Goal: Contribute content

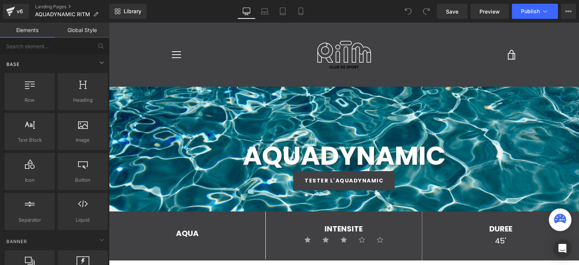
scroll to position [911, 464]
click at [453, 10] on span "Save" at bounding box center [452, 12] width 12 height 8
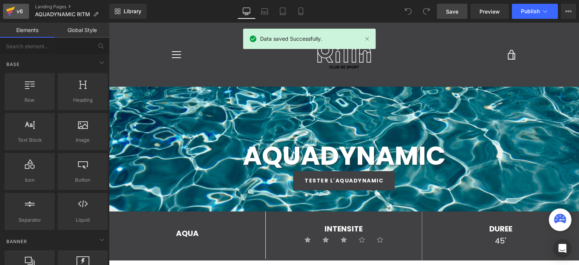
click at [8, 13] on icon at bounding box center [10, 12] width 5 height 3
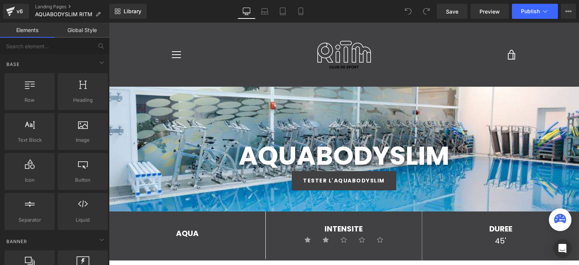
click at [270, 120] on div at bounding box center [344, 144] width 470 height 242
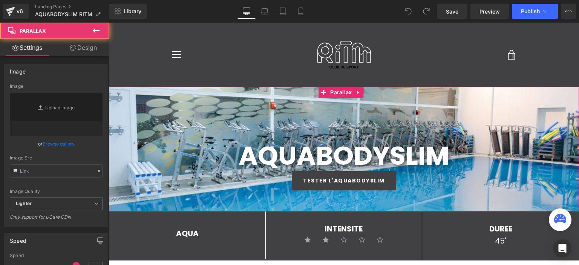
type input "[URL][DOMAIN_NAME]"
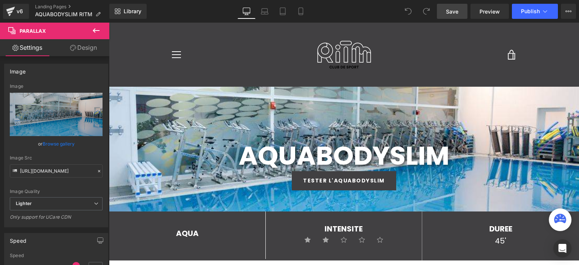
click at [463, 15] on link "Save" at bounding box center [452, 11] width 31 height 15
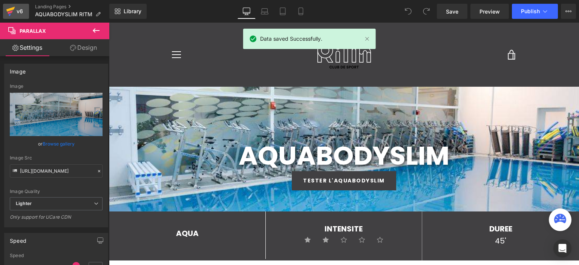
click at [5, 10] on link "v6" at bounding box center [16, 11] width 26 height 15
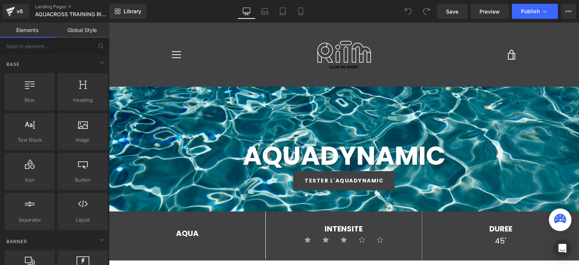
click at [448, 13] on span "Save" at bounding box center [452, 12] width 12 height 8
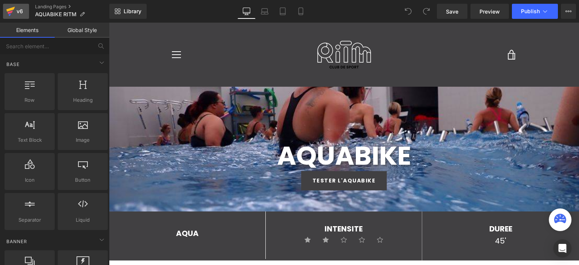
click at [12, 9] on icon at bounding box center [10, 9] width 9 height 5
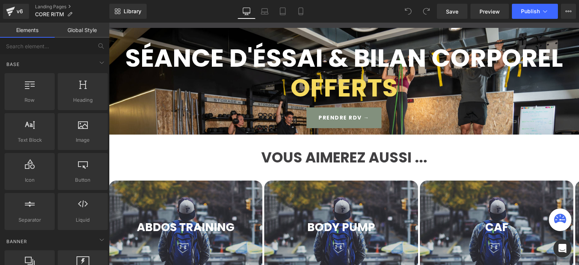
scroll to position [703, 0]
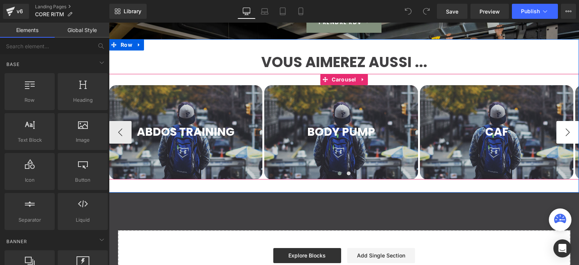
click at [561, 133] on button "›" at bounding box center [567, 132] width 23 height 23
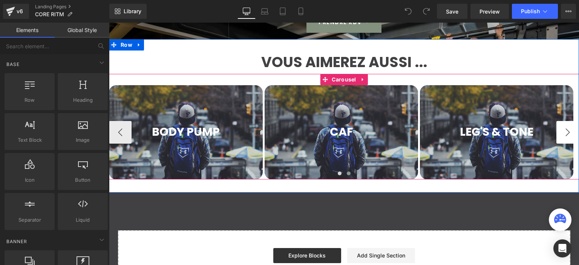
click at [561, 133] on button "›" at bounding box center [567, 132] width 23 height 23
click at [114, 133] on button "‹" at bounding box center [120, 132] width 23 height 23
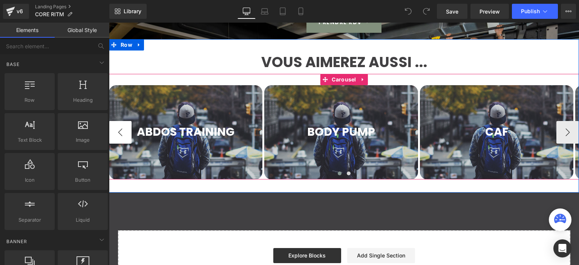
click at [114, 133] on button "‹" at bounding box center [120, 132] width 23 height 23
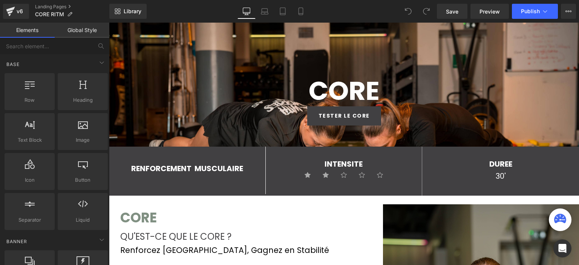
scroll to position [0, 0]
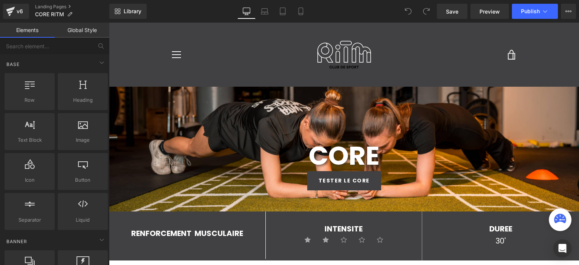
click at [262, 112] on div at bounding box center [344, 144] width 470 height 242
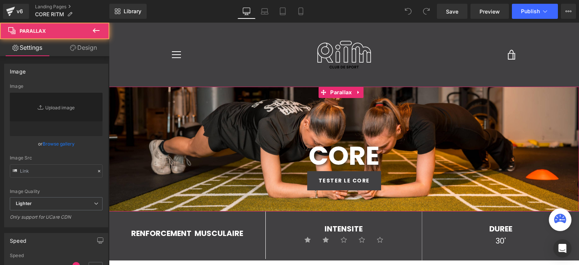
type input "https://ucarecdn.com/f11684f0-9bc7-413f-b888-492f339a2547/-/format/auto/-/previ…"
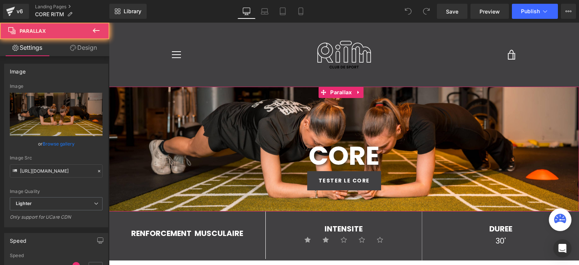
click at [262, 112] on div at bounding box center [344, 144] width 470 height 242
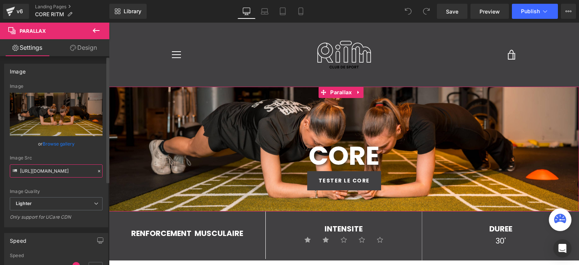
click at [54, 171] on input "https://ucarecdn.com/f11684f0-9bc7-413f-b888-492f339a2547/-/format/auto/-/previ…" at bounding box center [56, 170] width 93 height 13
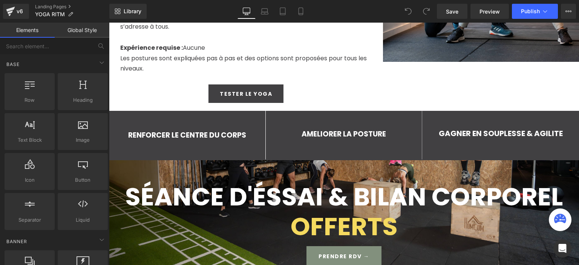
scroll to position [377, 0]
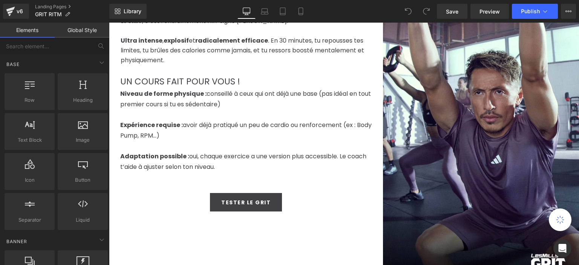
scroll to position [377, 0]
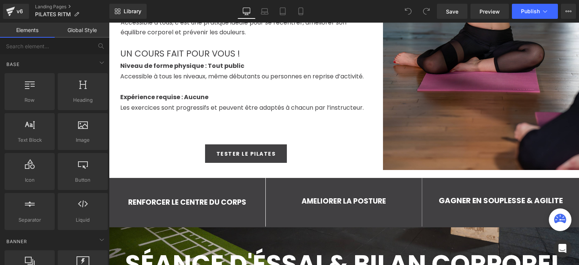
scroll to position [414, 0]
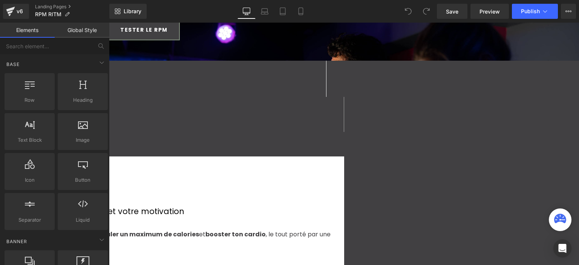
scroll to position [301, 0]
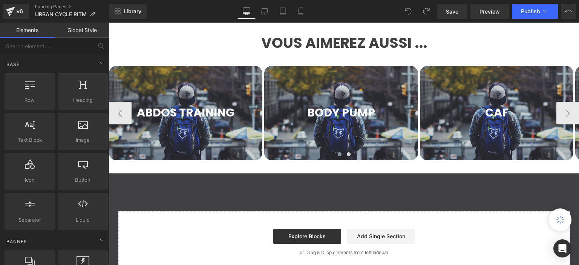
scroll to position [734, 0]
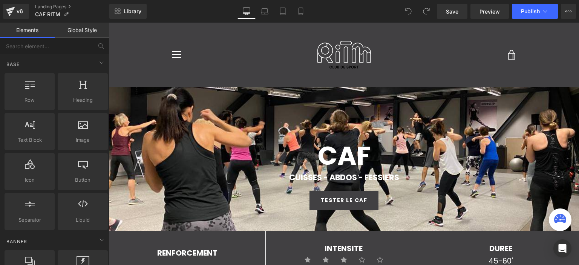
scroll to position [956, 464]
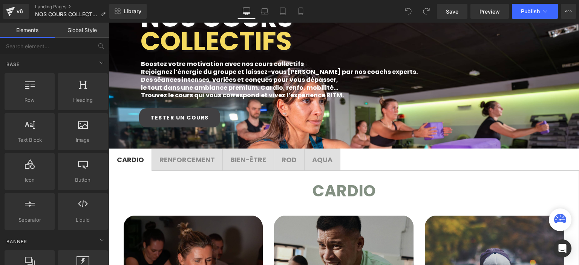
scroll to position [103, 0]
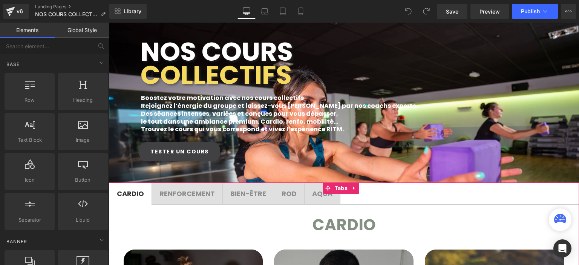
click at [182, 196] on span "RENFORCEMENT" at bounding box center [186, 193] width 55 height 9
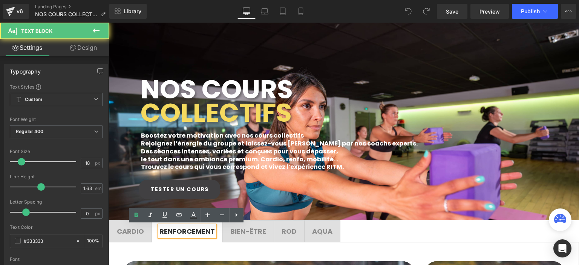
scroll to position [3, 4]
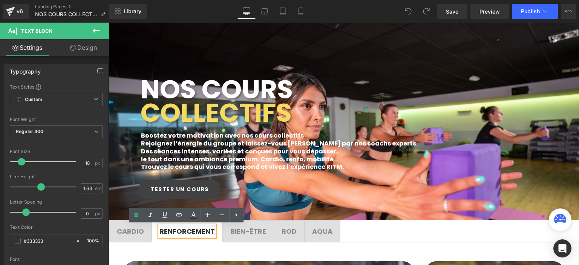
click at [250, 240] on span "BIEN-ÊTRE Text Block" at bounding box center [248, 230] width 51 height 21
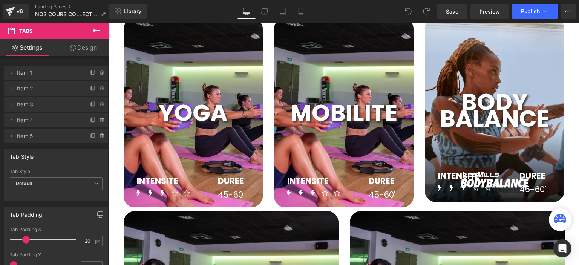
scroll to position [179, 0]
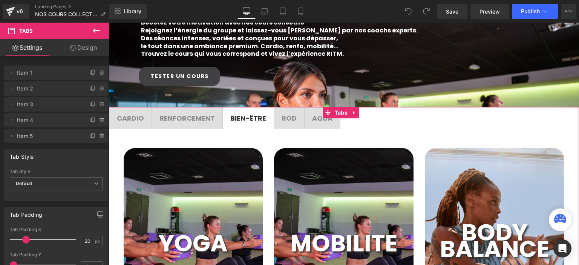
click at [292, 125] on span "ROD Text Block" at bounding box center [289, 117] width 30 height 21
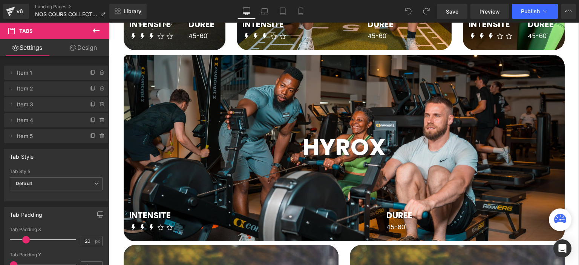
scroll to position [669, 0]
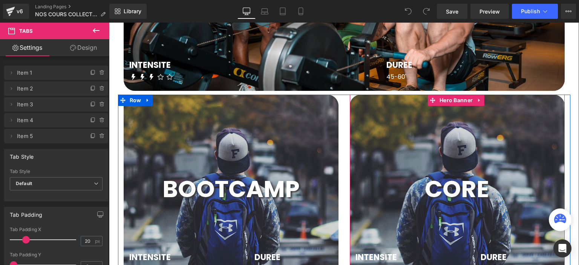
click at [378, 144] on div at bounding box center [457, 189] width 215 height 188
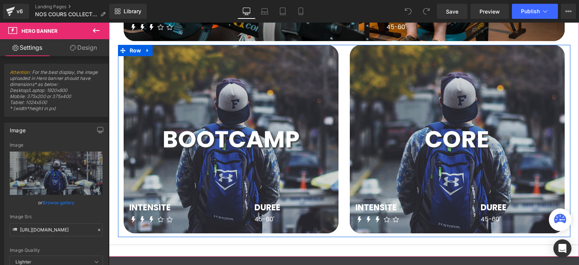
scroll to position [782, 0]
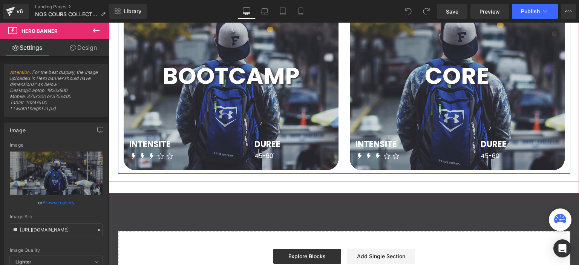
click at [405, 96] on div "INTENSITE Text Block Icon Icon Icon Icon Icon Icon List Hoz DUREE Text Block 45…" at bounding box center [457, 132] width 215 height 75
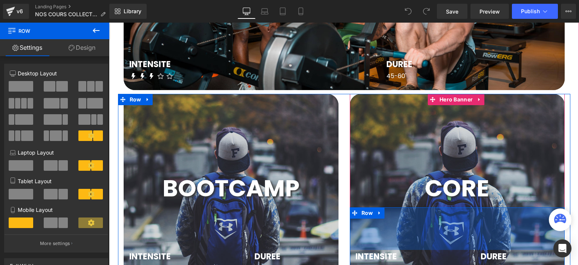
scroll to position [669, 0]
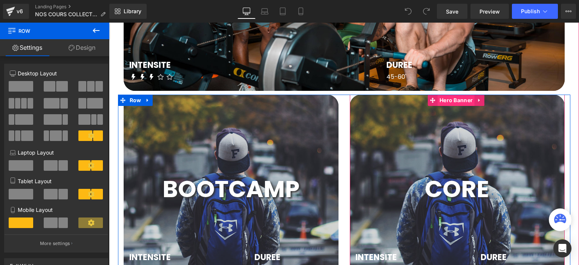
click at [446, 102] on span "Hero Banner" at bounding box center [455, 100] width 37 height 11
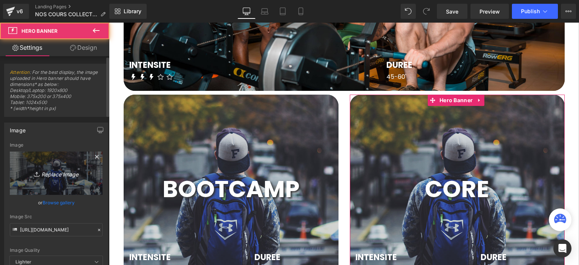
click at [59, 153] on link "Replace Image" at bounding box center [56, 172] width 93 height 43
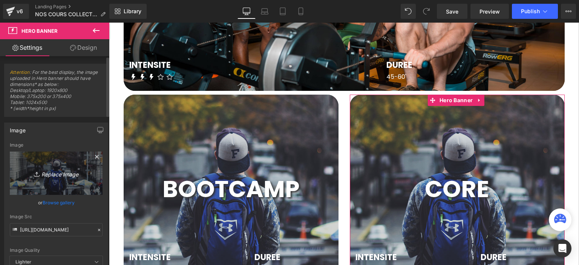
type input "C:\fakepath\RitmParis2024-525-min.jpg"
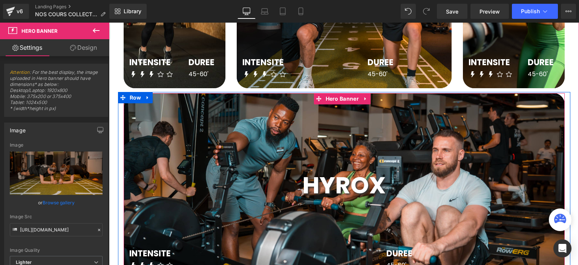
scroll to position [556, 0]
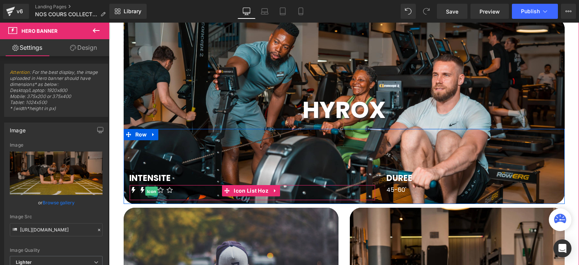
click at [152, 191] on span "Icon" at bounding box center [151, 190] width 12 height 9
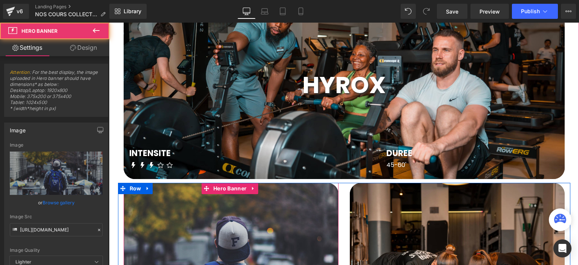
scroll to position [593, 0]
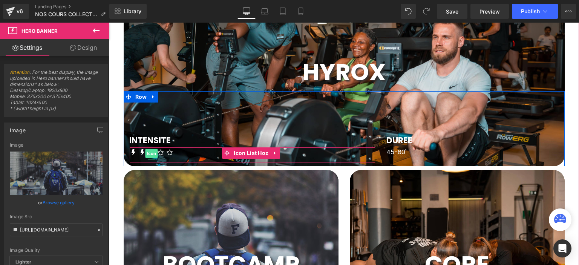
click at [152, 149] on span "Icon" at bounding box center [151, 153] width 12 height 9
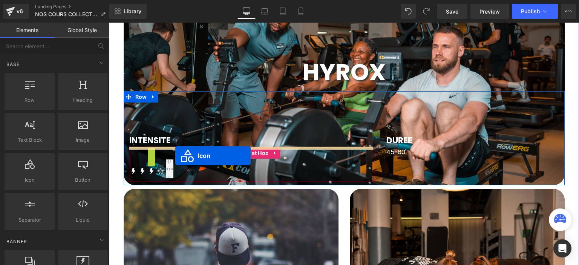
scroll to position [1070, 464]
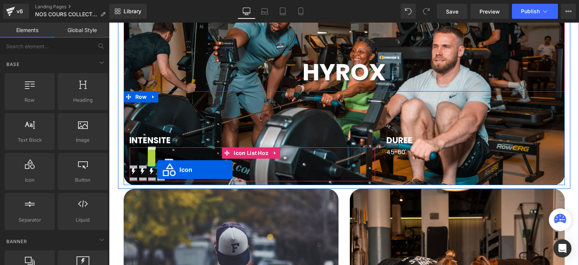
drag, startPoint x: 148, startPoint y: 151, endPoint x: 157, endPoint y: 170, distance: 20.7
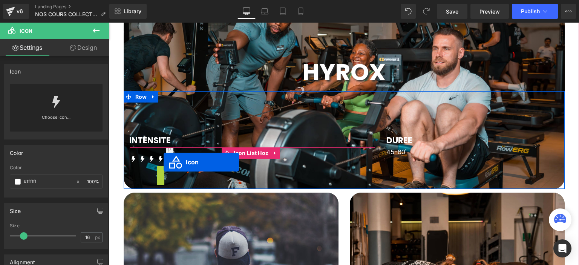
scroll to position [4, 4]
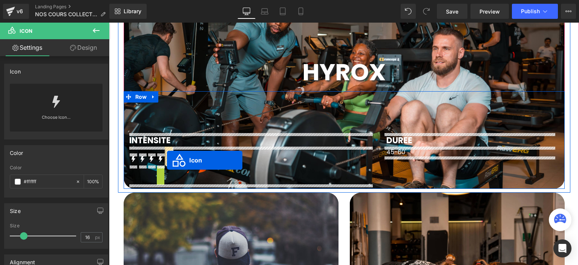
drag, startPoint x: 160, startPoint y: 164, endPoint x: 167, endPoint y: 160, distance: 7.8
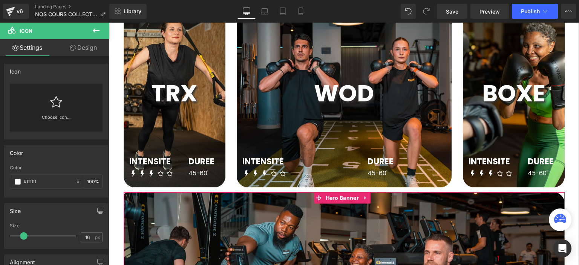
scroll to position [367, 0]
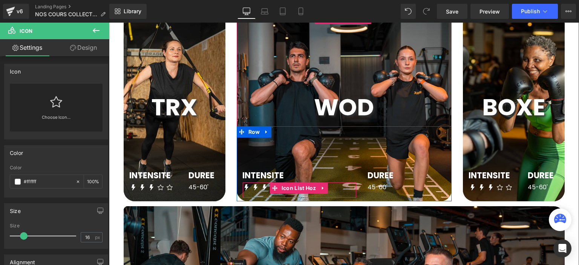
click at [264, 186] on span "Icon" at bounding box center [264, 188] width 12 height 9
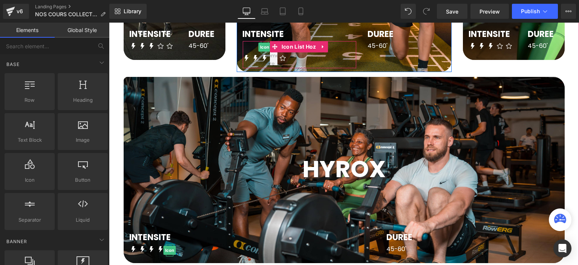
scroll to position [1070, 464]
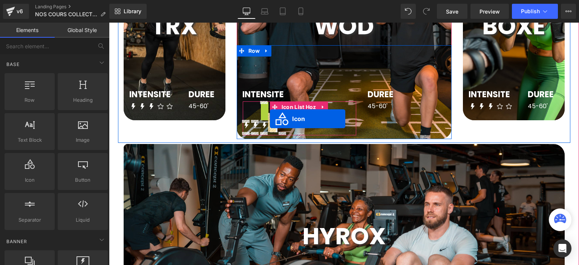
drag, startPoint x: 262, startPoint y: 44, endPoint x: 270, endPoint y: 119, distance: 75.0
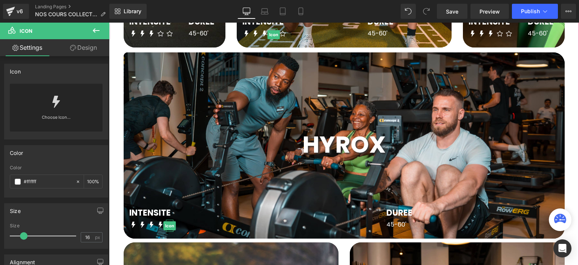
scroll to position [561, 0]
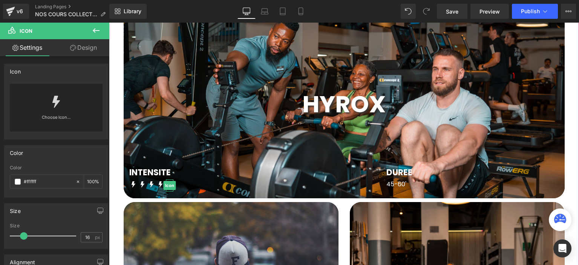
click at [311, 160] on div "INTENSITE Text Block Icon Icon Icon Icon Icon Icon List Hoz DUREE Text Block 45…" at bounding box center [344, 160] width 441 height 75
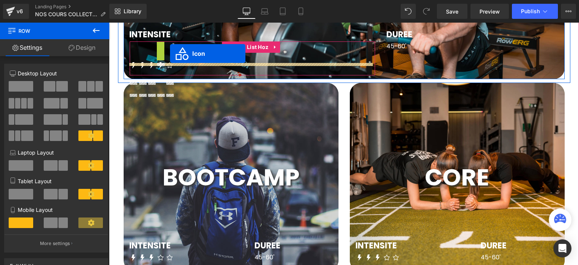
scroll to position [0, 0]
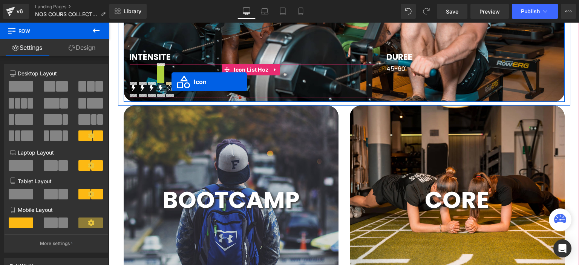
drag, startPoint x: 161, startPoint y: 45, endPoint x: 171, endPoint y: 82, distance: 38.4
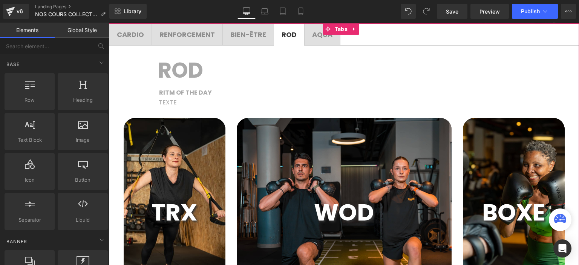
click at [330, 39] on span "AQUA Text Block" at bounding box center [321, 34] width 35 height 21
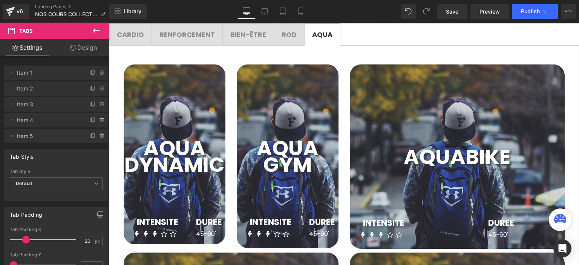
click at [298, 43] on span "ROD Text Block" at bounding box center [289, 34] width 30 height 21
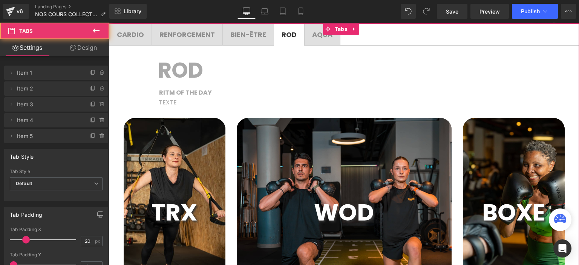
click at [184, 101] on p "TEXTE" at bounding box center [365, 103] width 412 height 10
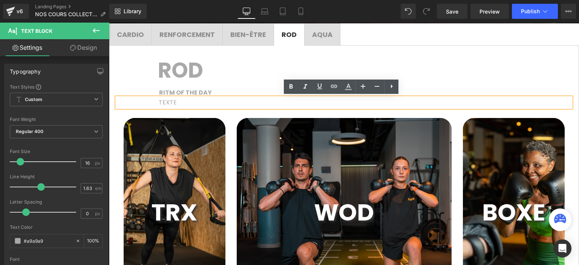
click at [244, 31] on span "BIEN-ÊTRE" at bounding box center [248, 34] width 36 height 9
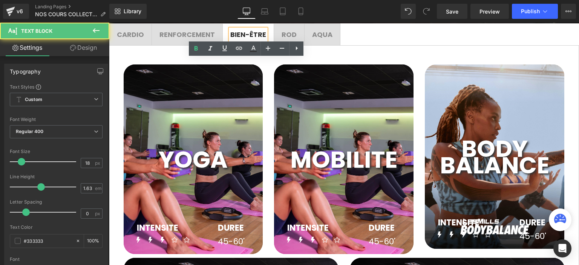
click at [255, 39] on div "BIEN-ÊTRE" at bounding box center [248, 34] width 36 height 11
click at [308, 34] on span "AQUA Text Block" at bounding box center [321, 34] width 35 height 21
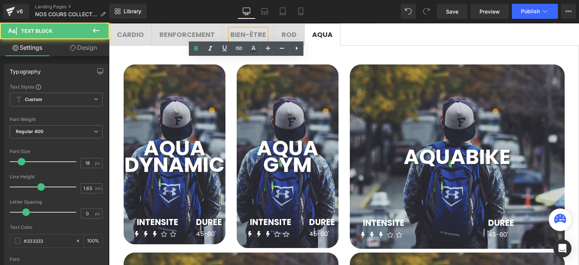
drag, startPoint x: 322, startPoint y: 35, endPoint x: 377, endPoint y: 73, distance: 67.6
click at [322, 35] on span "AQUA" at bounding box center [322, 34] width 20 height 9
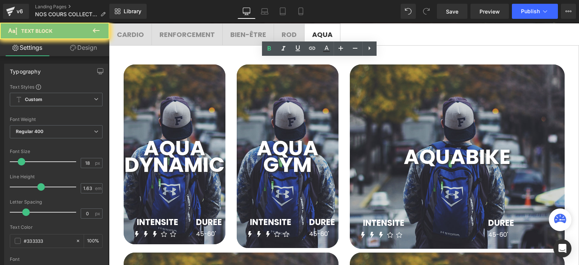
click at [162, 38] on div "RENFORCEMENT Text Block" at bounding box center [186, 34] width 55 height 11
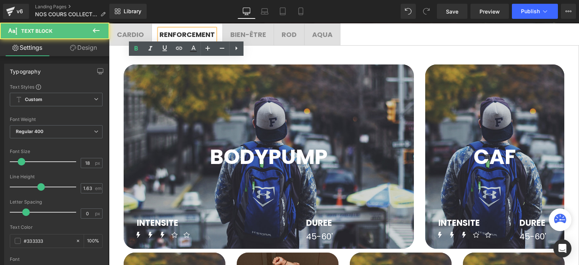
click at [133, 42] on link at bounding box center [136, 48] width 14 height 14
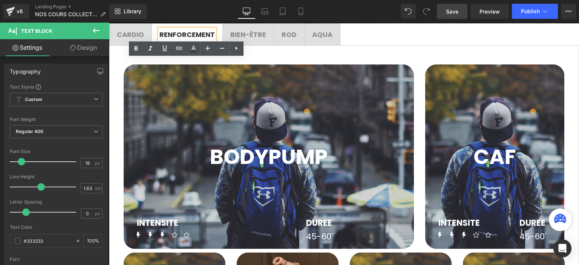
click at [441, 14] on link "Save" at bounding box center [452, 11] width 31 height 15
